Goal: Obtain resource: Download file/media

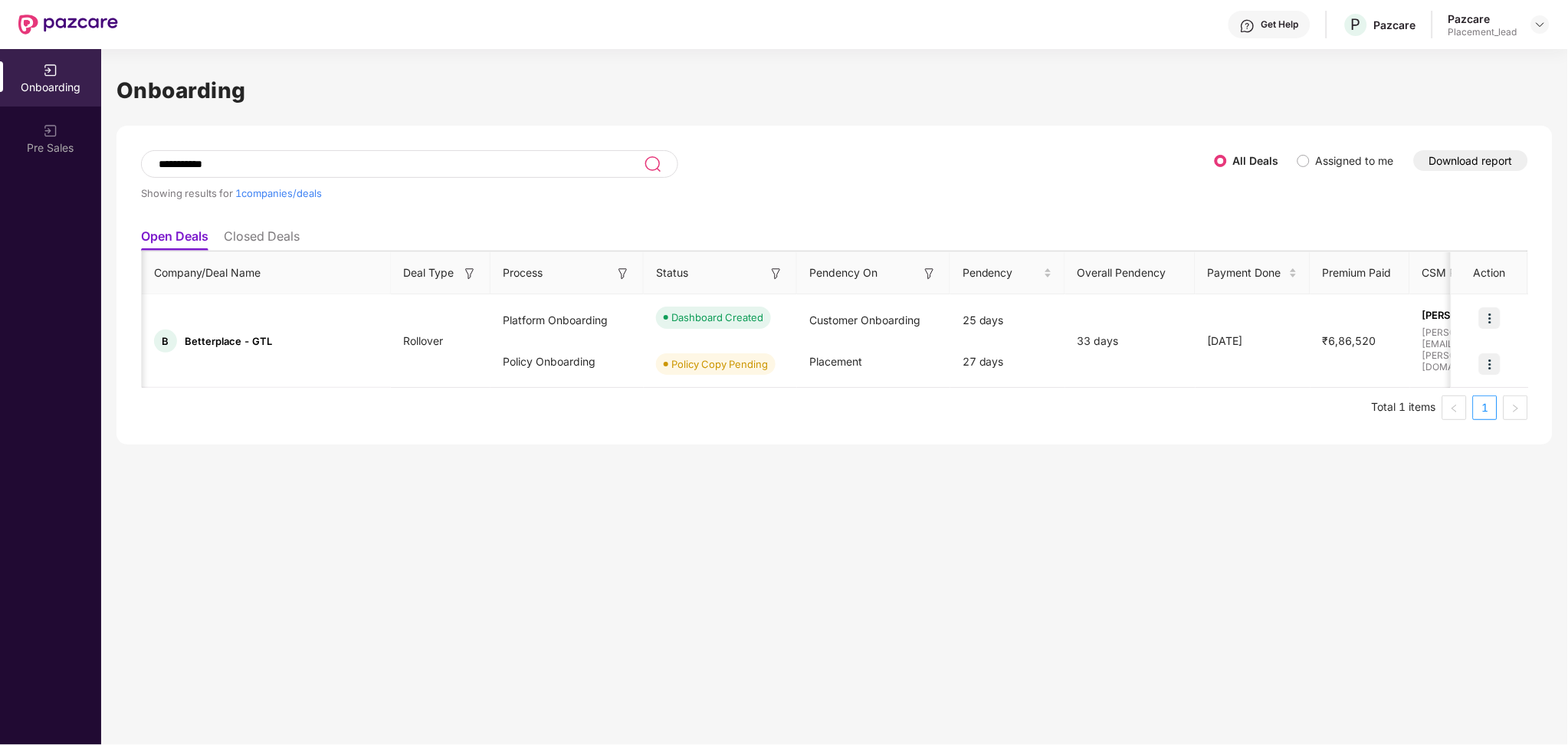
scroll to position [0, 891]
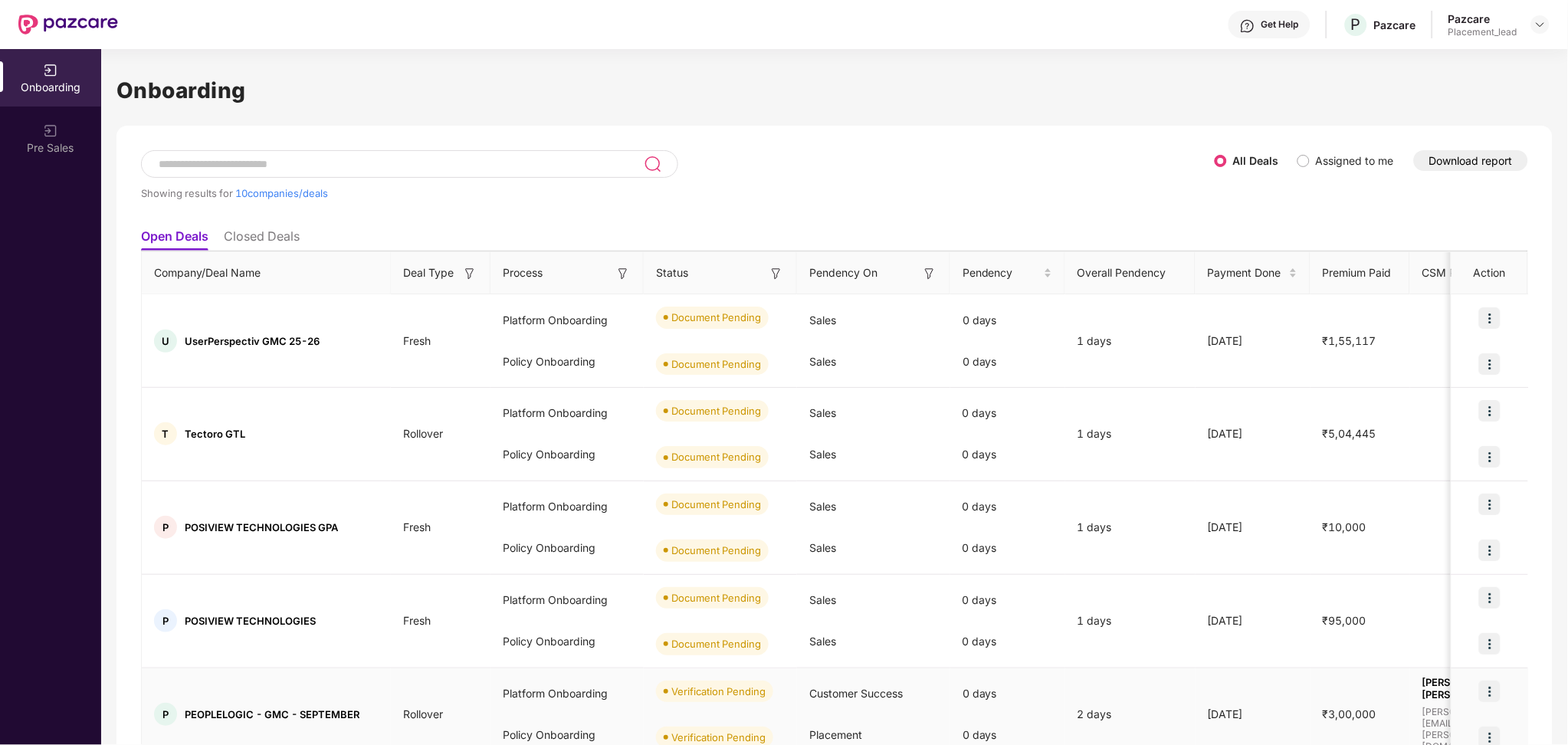
scroll to position [0, 1]
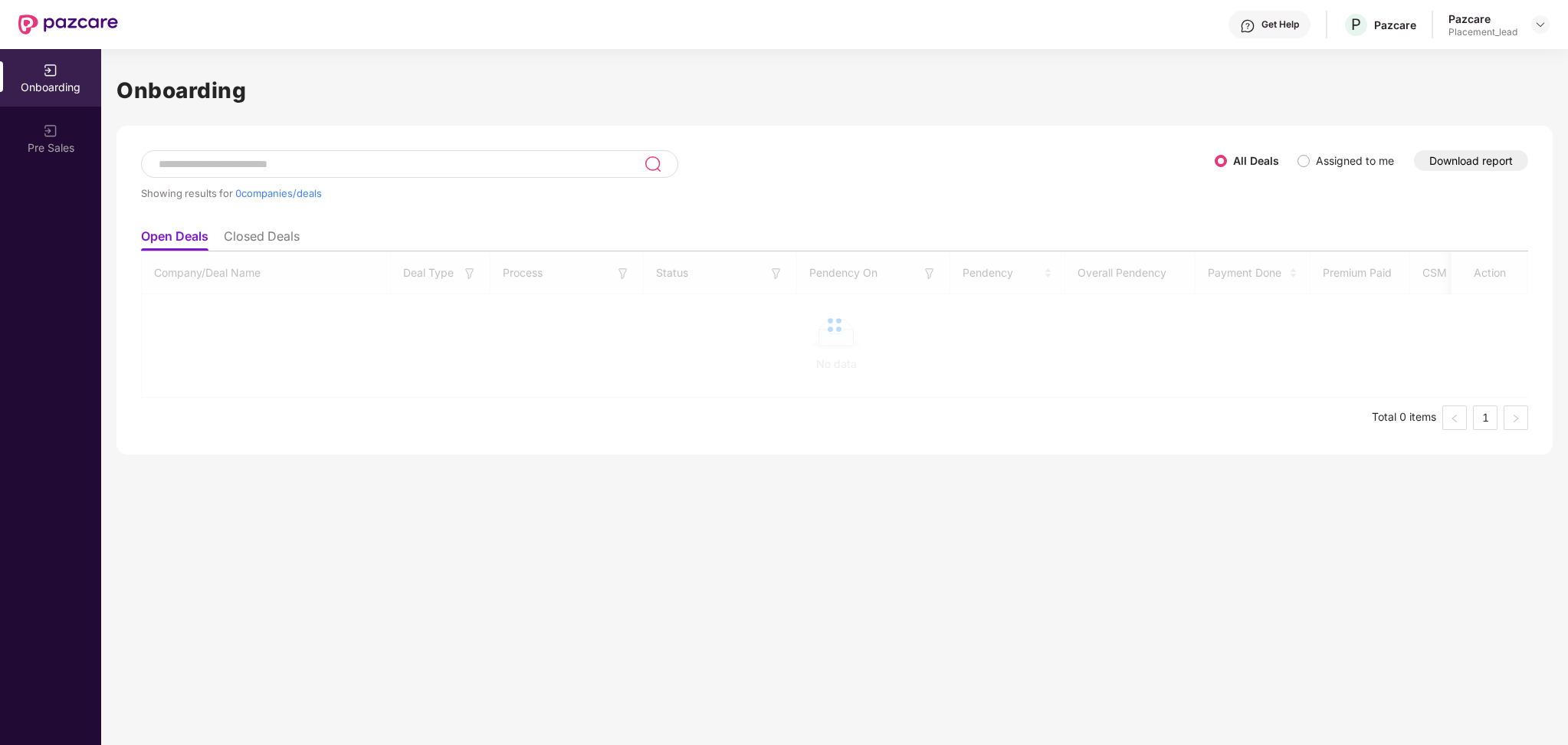
scroll to position [0, 1]
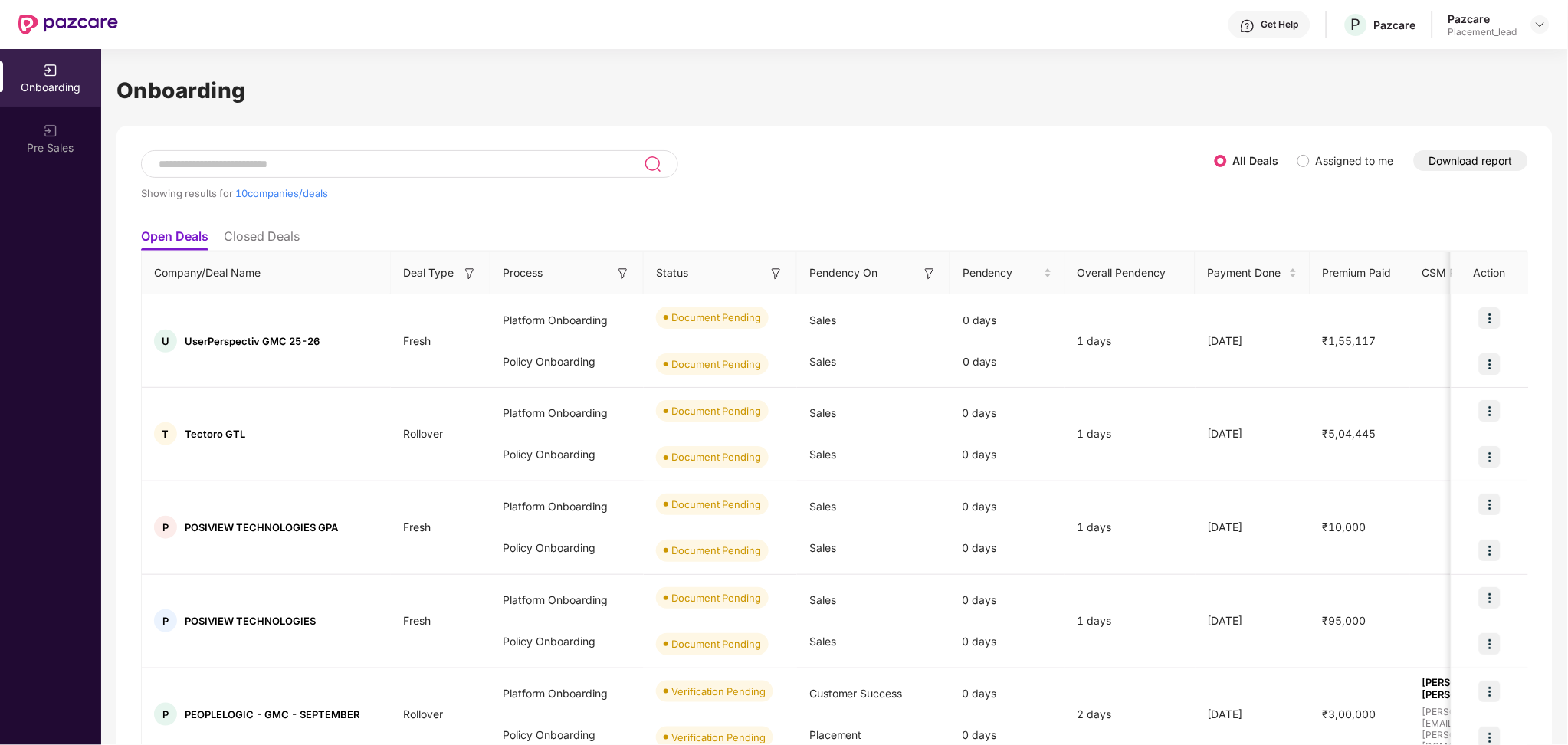
click at [1462, 165] on button "Download report" at bounding box center [1471, 160] width 115 height 20
